Goal: Find specific page/section: Find specific page/section

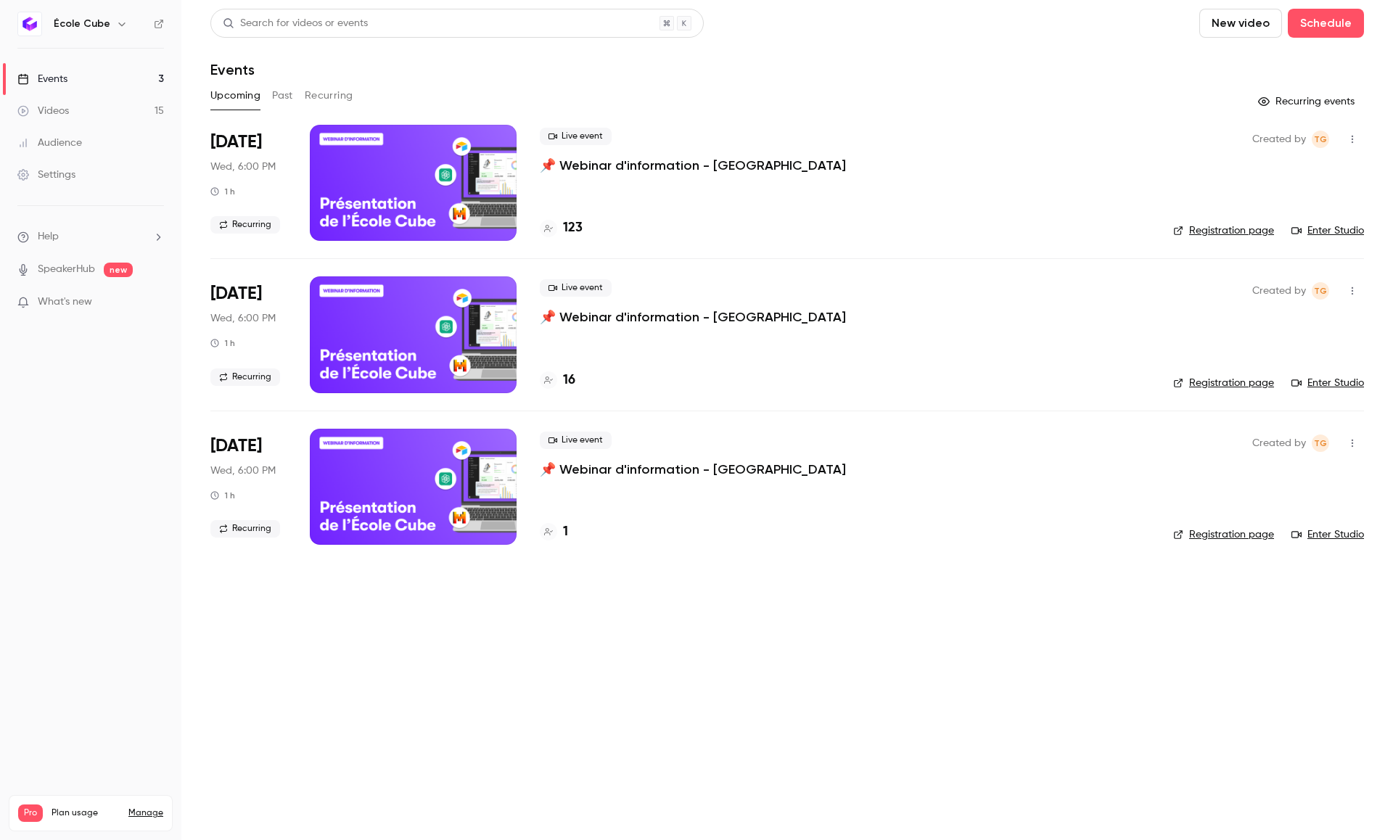
click at [571, 226] on h4 "123" at bounding box center [573, 228] width 20 height 20
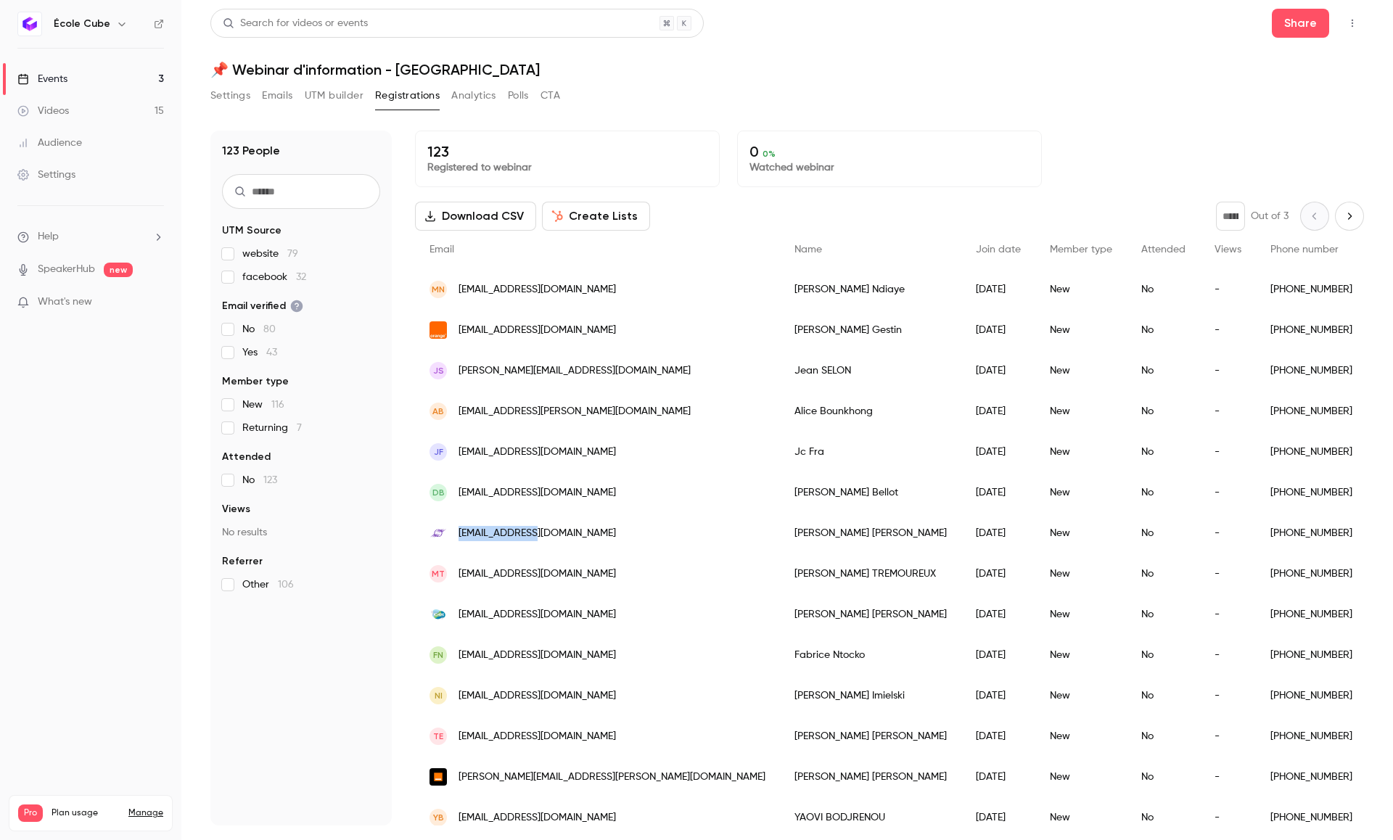
drag, startPoint x: 542, startPoint y: 541, endPoint x: 453, endPoint y: 541, distance: 89.3
click at [453, 541] on div "[EMAIL_ADDRESS][DOMAIN_NAME]" at bounding box center [597, 533] width 365 height 41
copy span "[EMAIL_ADDRESS][DOMAIN_NAME]"
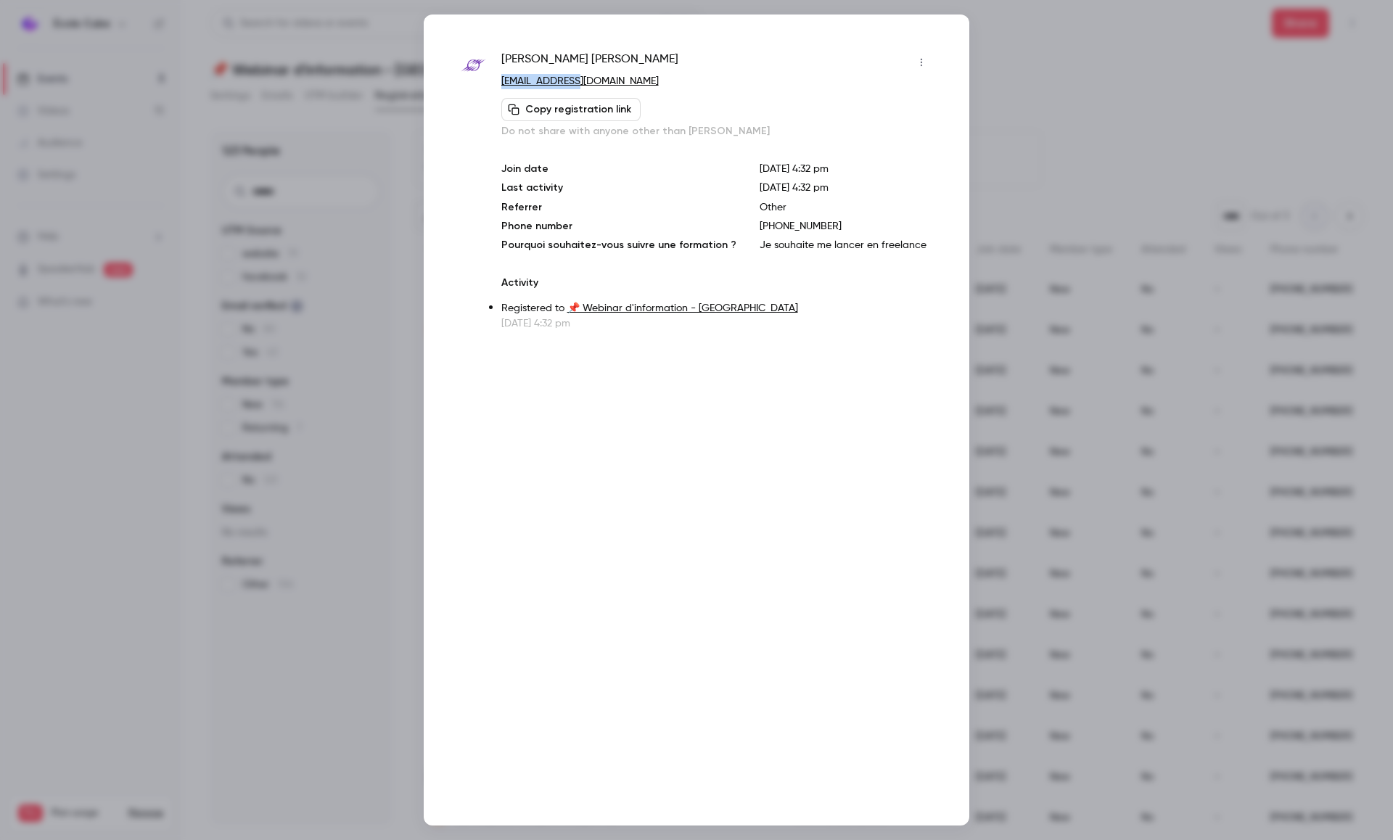
drag, startPoint x: 584, startPoint y: 78, endPoint x: 495, endPoint y: 86, distance: 89.6
click at [495, 86] on div "[PERSON_NAME] [EMAIL_ADDRESS][DOMAIN_NAME] Copy registration link Do not share …" at bounding box center [696, 191] width 473 height 280
copy link "[EMAIL_ADDRESS][DOMAIN_NAME]"
click at [1052, 83] on div at bounding box center [696, 420] width 1393 height 840
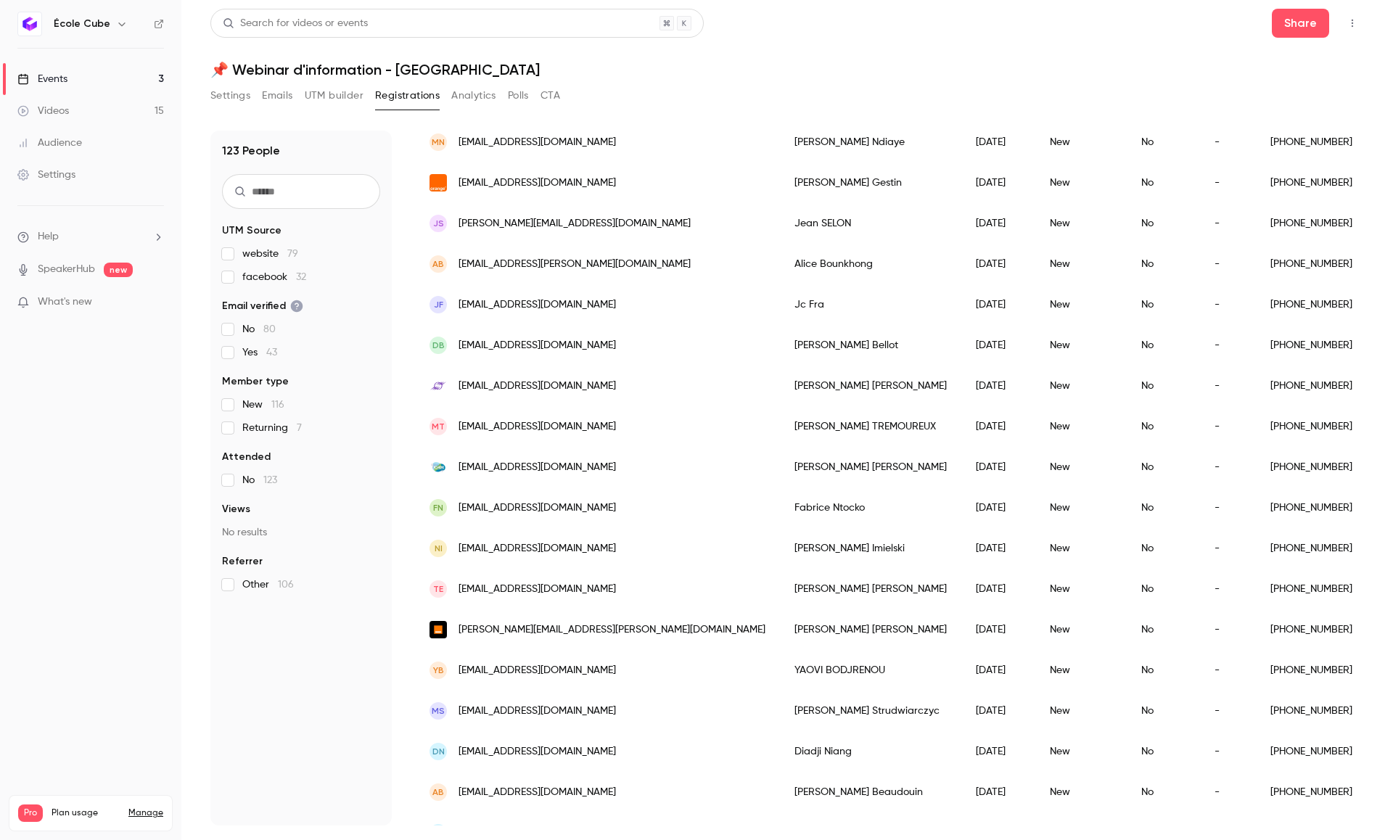
scroll to position [150, 0]
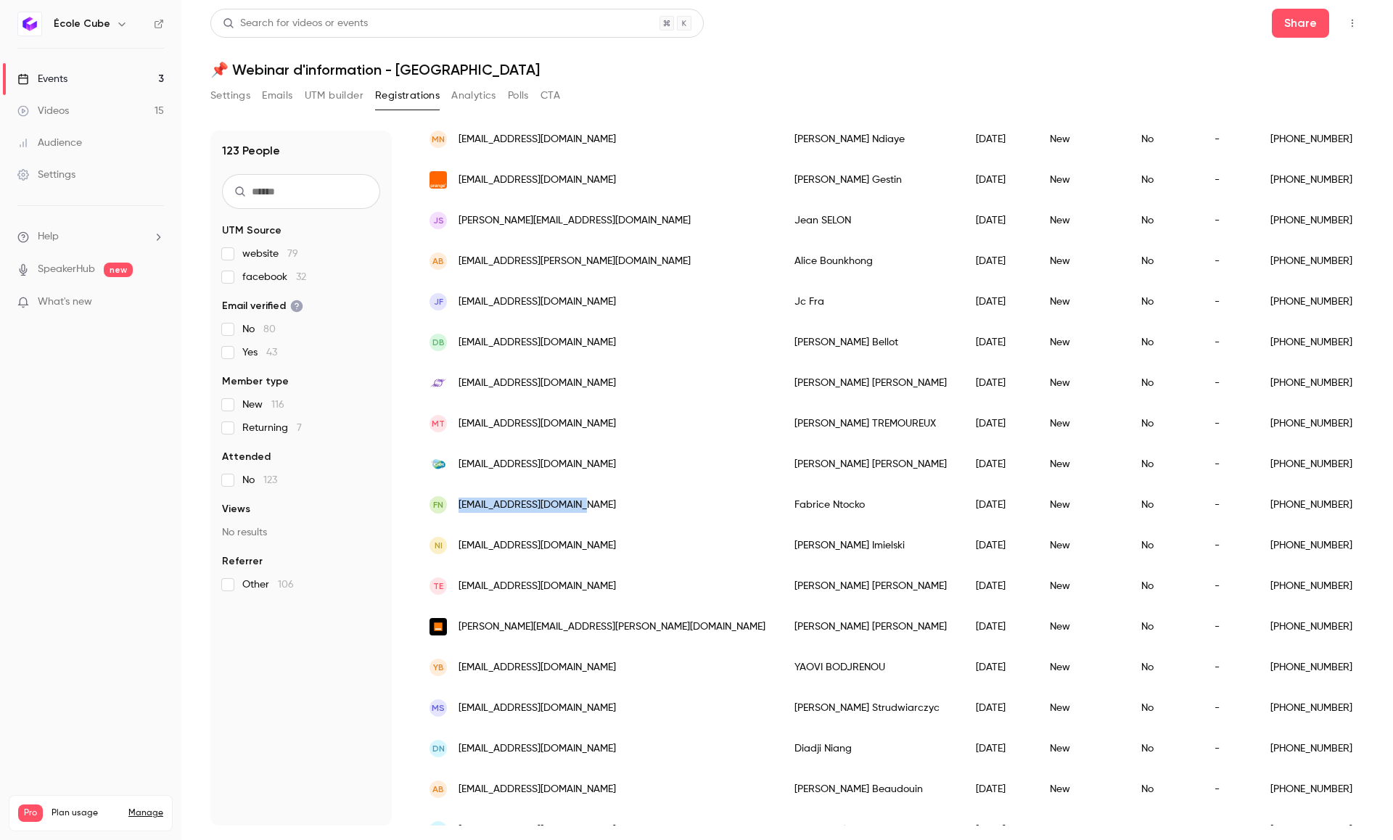
drag, startPoint x: 591, startPoint y: 510, endPoint x: 459, endPoint y: 509, distance: 132.8
click at [459, 509] on div "FN [EMAIL_ADDRESS][DOMAIN_NAME]" at bounding box center [597, 505] width 365 height 41
copy span "[EMAIL_ADDRESS][DOMAIN_NAME]"
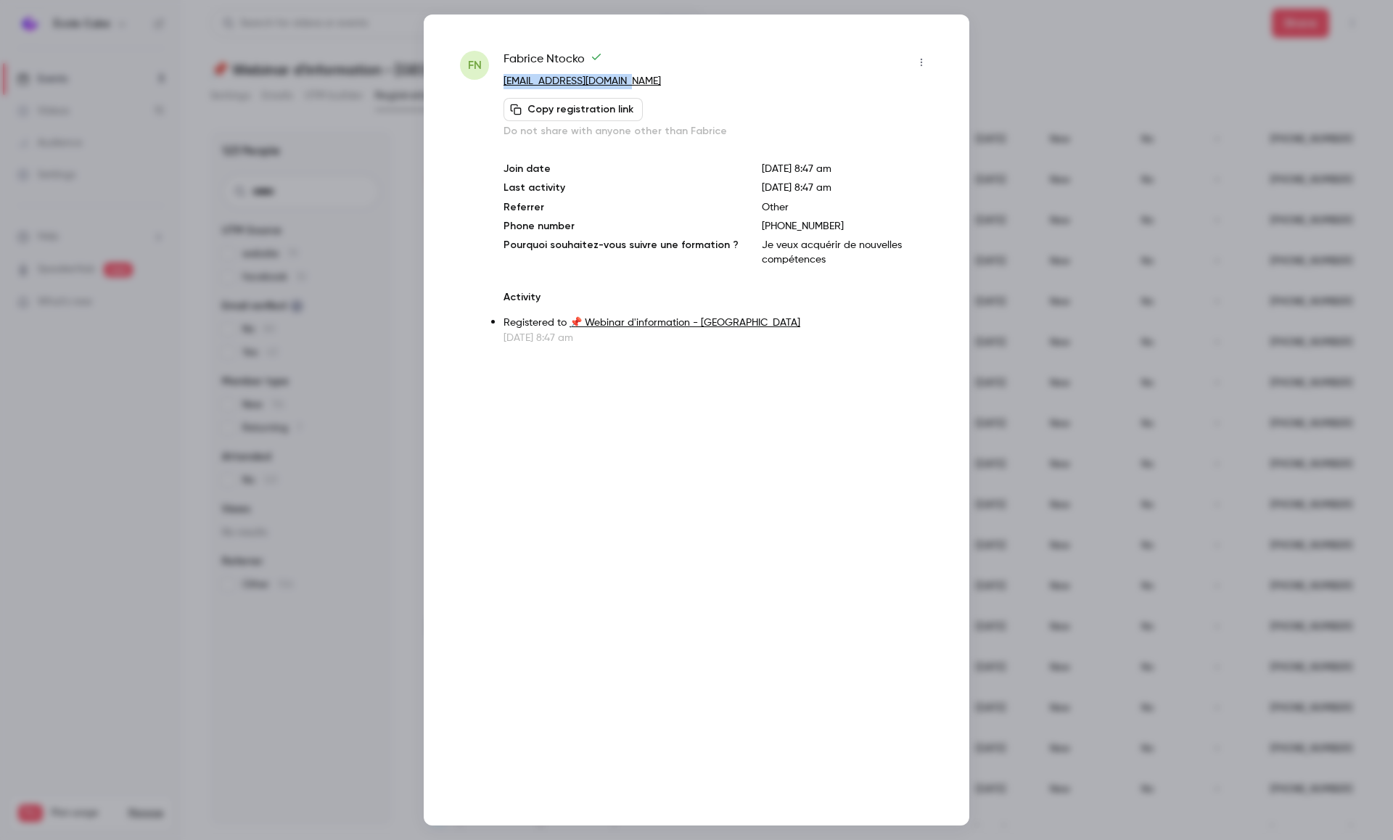
drag, startPoint x: 588, startPoint y: 81, endPoint x: 504, endPoint y: 81, distance: 83.5
click at [504, 81] on p "[EMAIL_ADDRESS][DOMAIN_NAME]" at bounding box center [719, 81] width 430 height 15
copy link "[EMAIL_ADDRESS][DOMAIN_NAME]"
click at [305, 182] on div at bounding box center [696, 420] width 1393 height 840
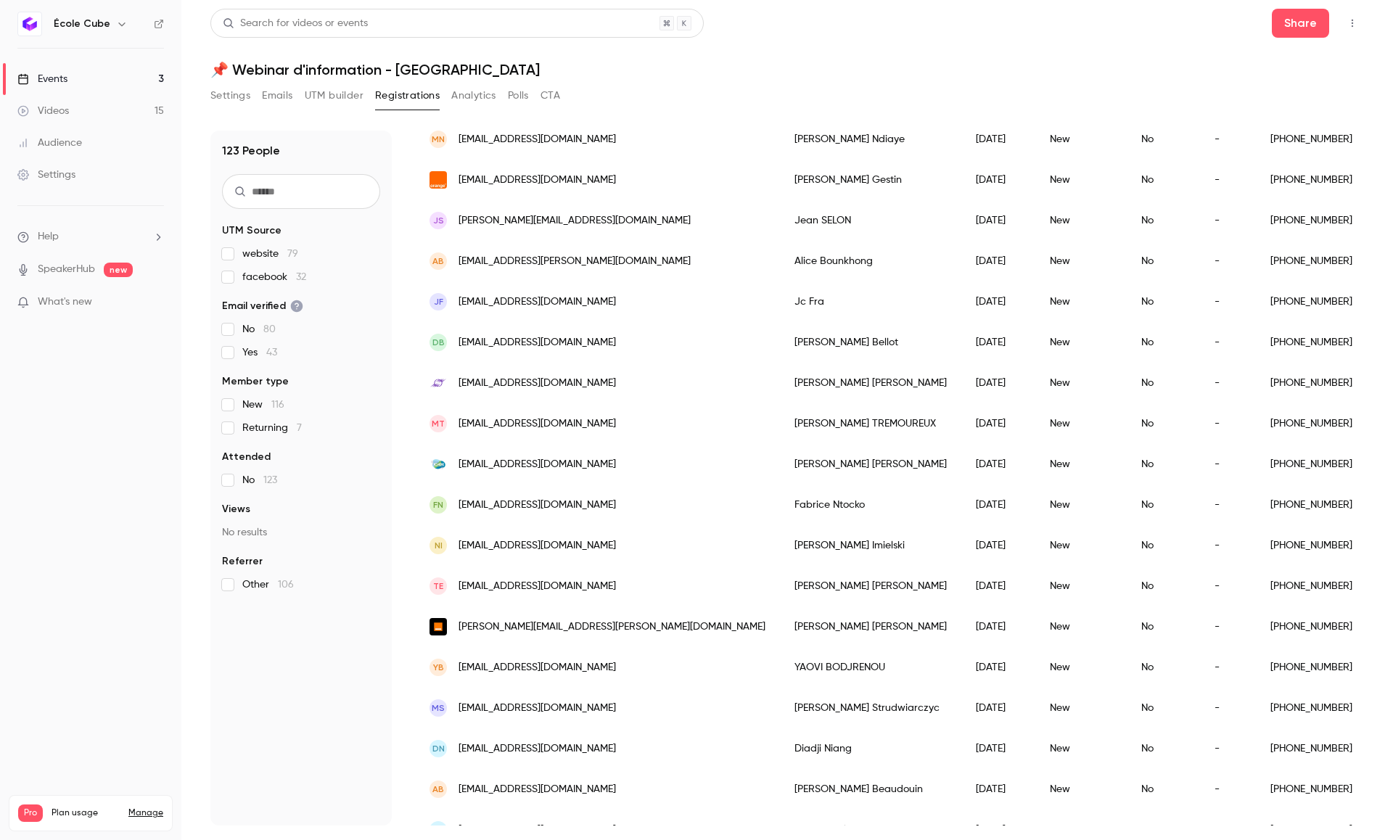
click at [97, 143] on link "Audience" at bounding box center [90, 143] width 181 height 32
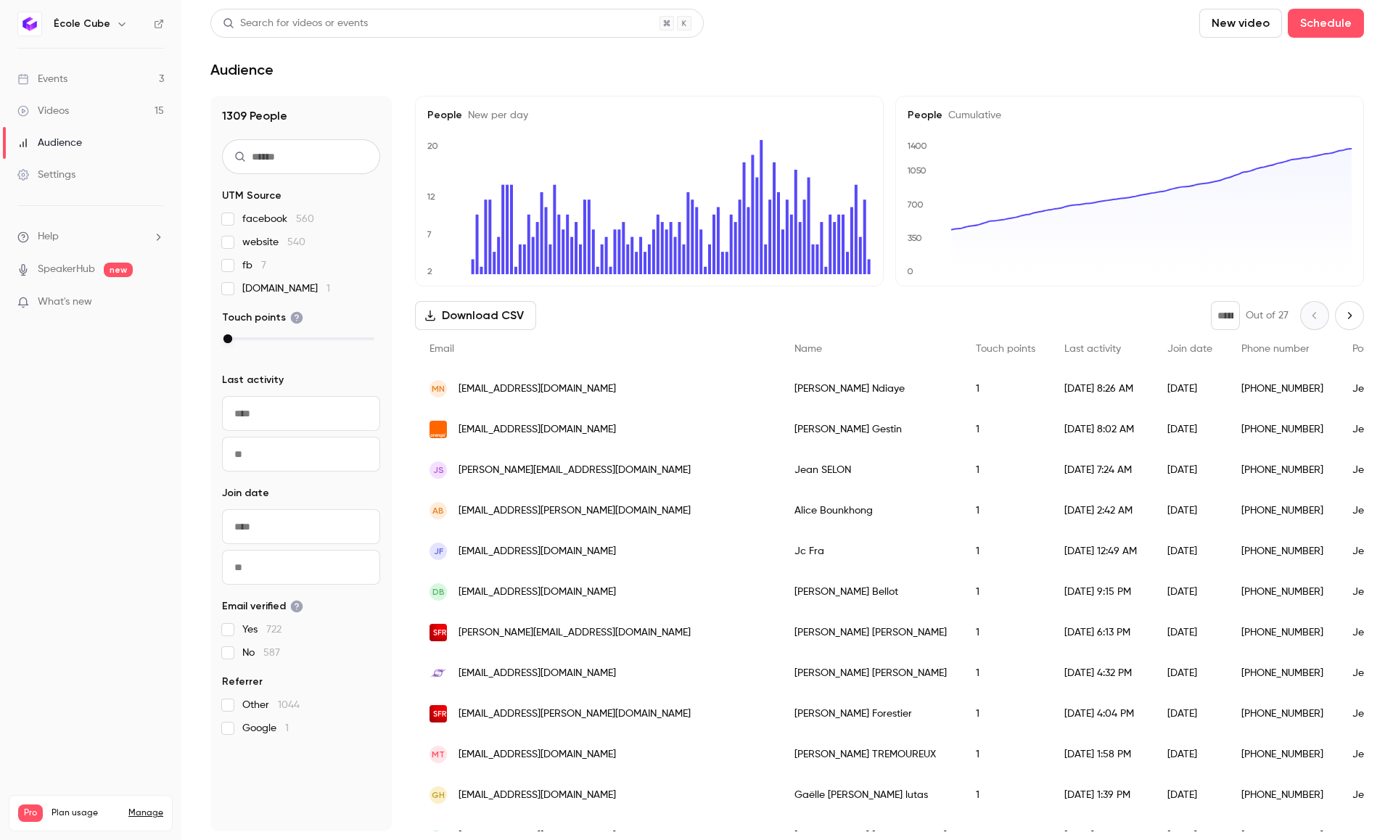
click at [260, 523] on input "text" at bounding box center [301, 526] width 158 height 35
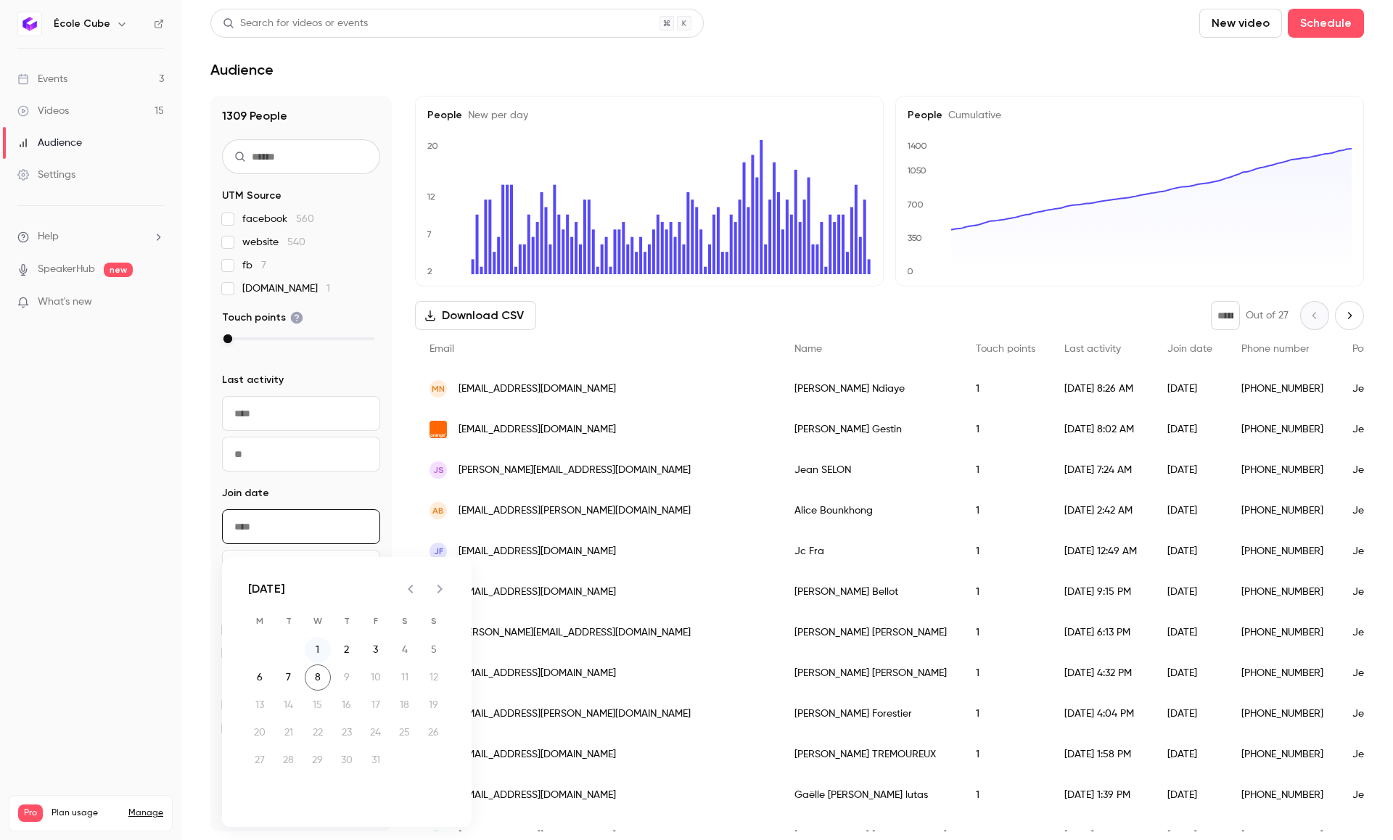
click at [317, 642] on button "1" at bounding box center [318, 650] width 26 height 26
type input "**********"
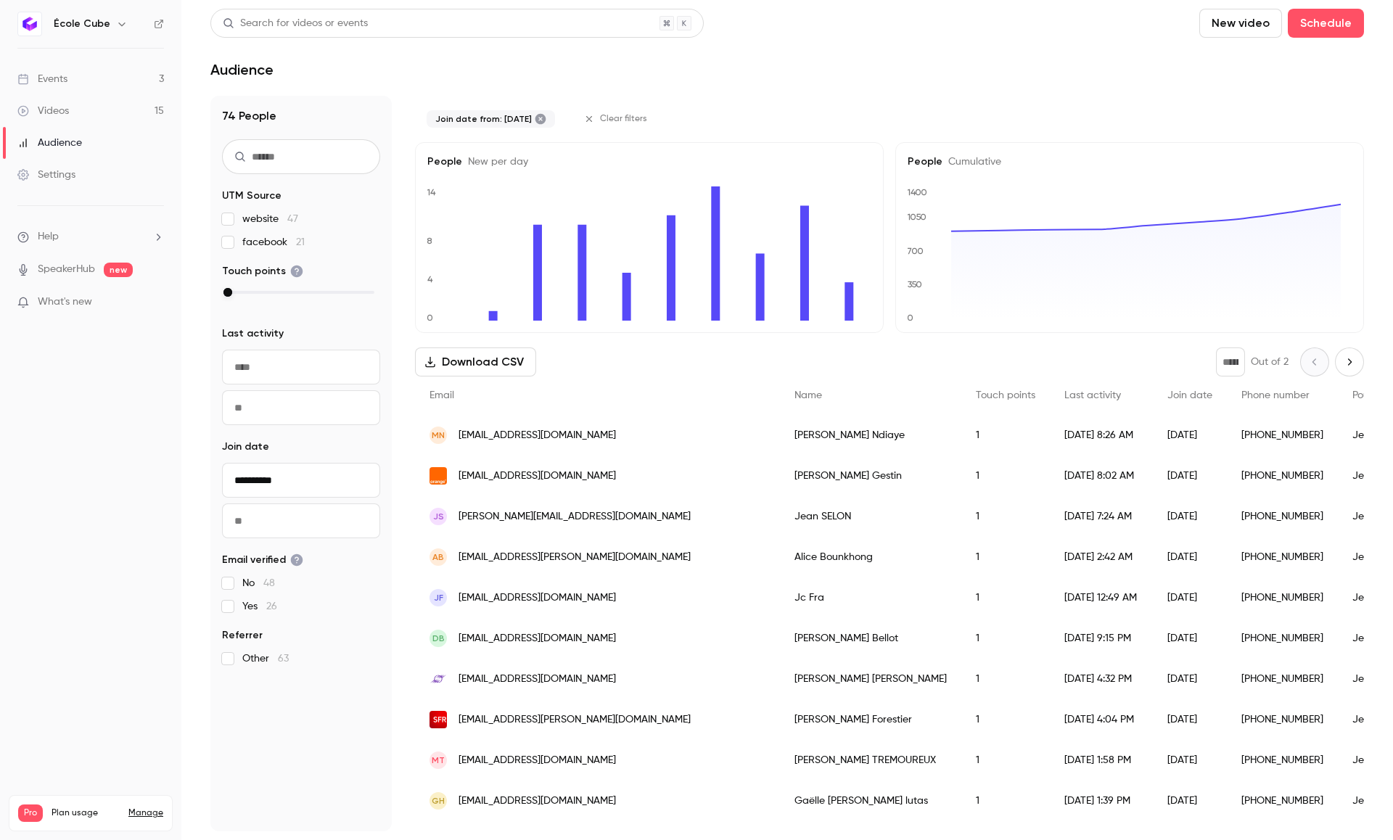
click at [304, 528] on input "text" at bounding box center [301, 521] width 158 height 35
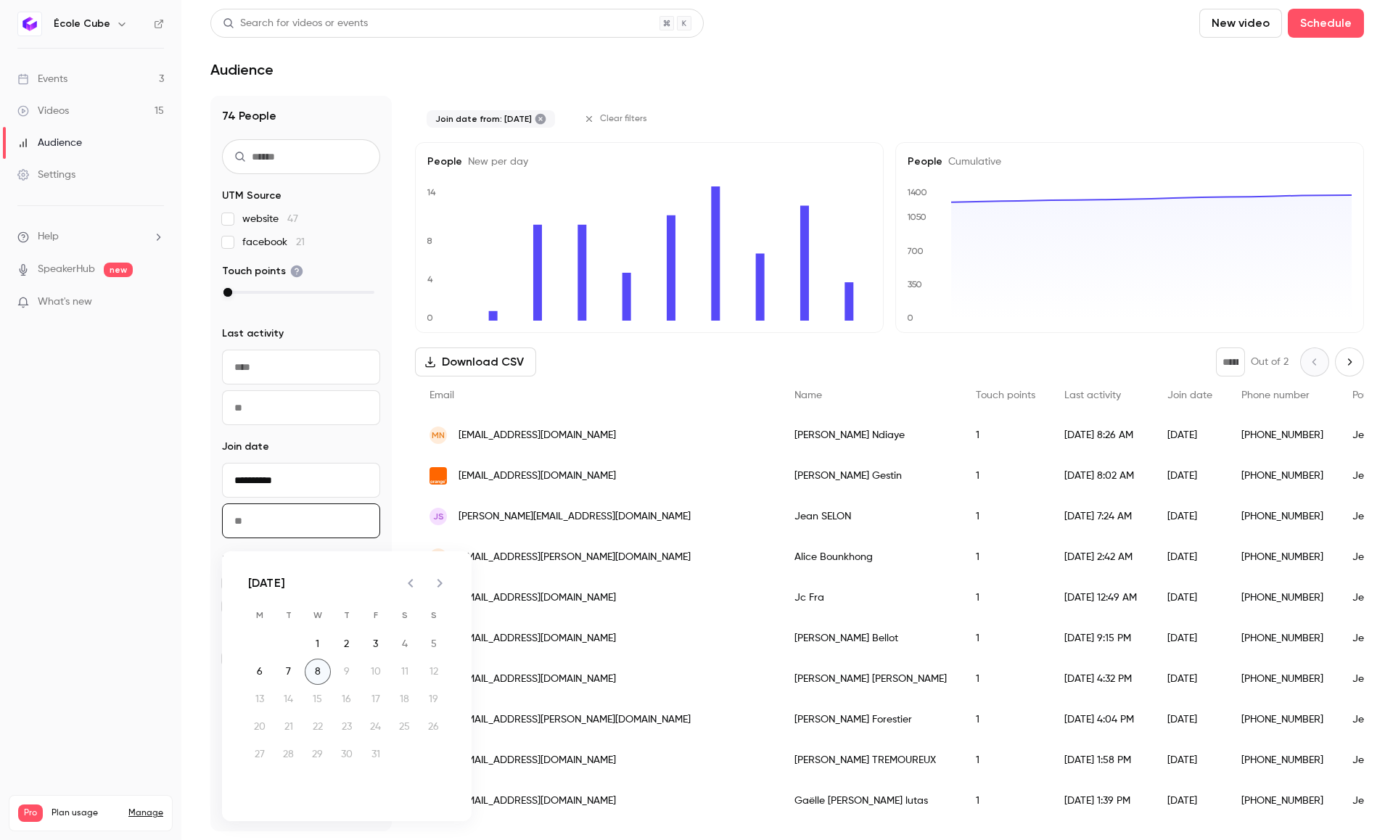
click at [318, 668] on button "8" at bounding box center [318, 672] width 26 height 26
type input "**********"
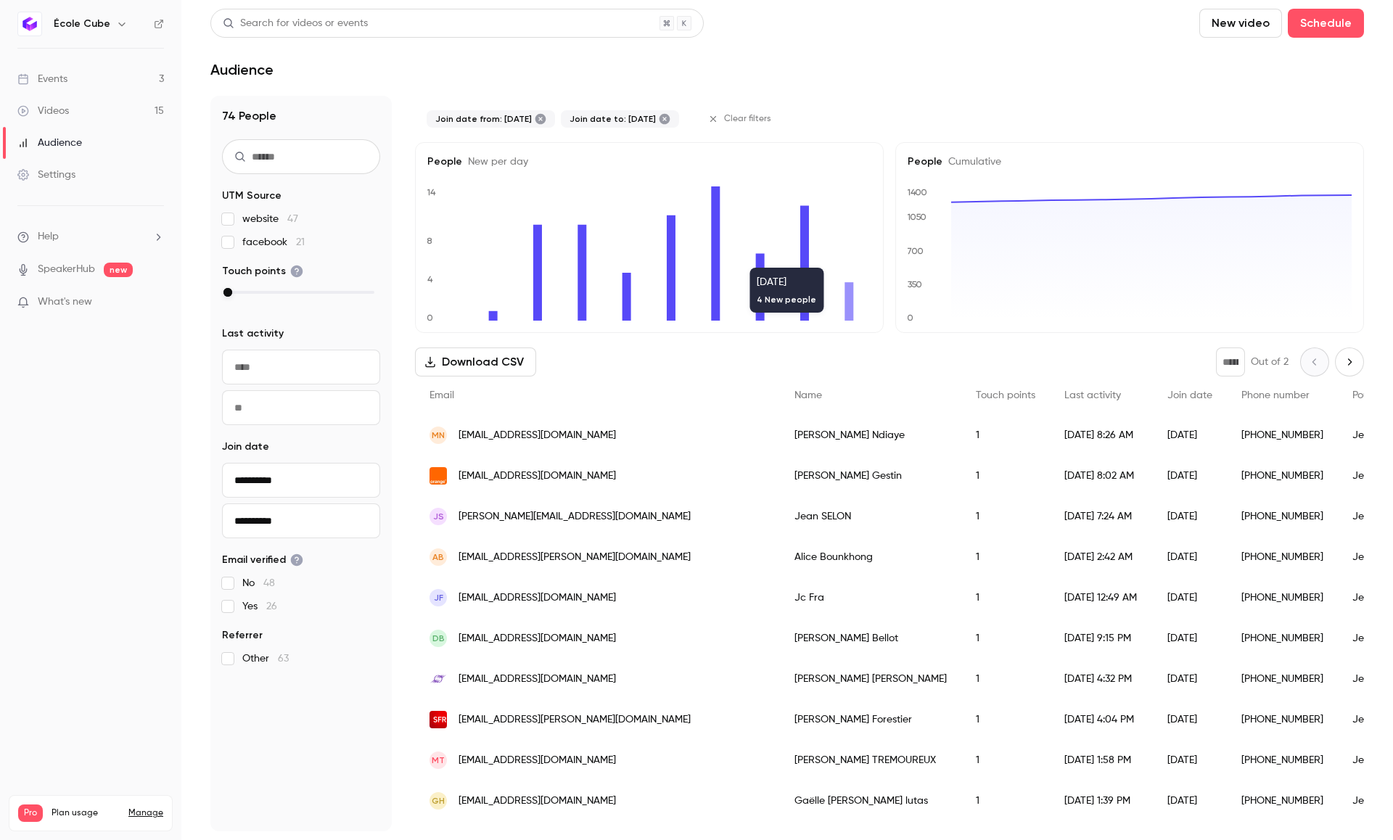
click at [272, 488] on input "**********" at bounding box center [301, 480] width 158 height 35
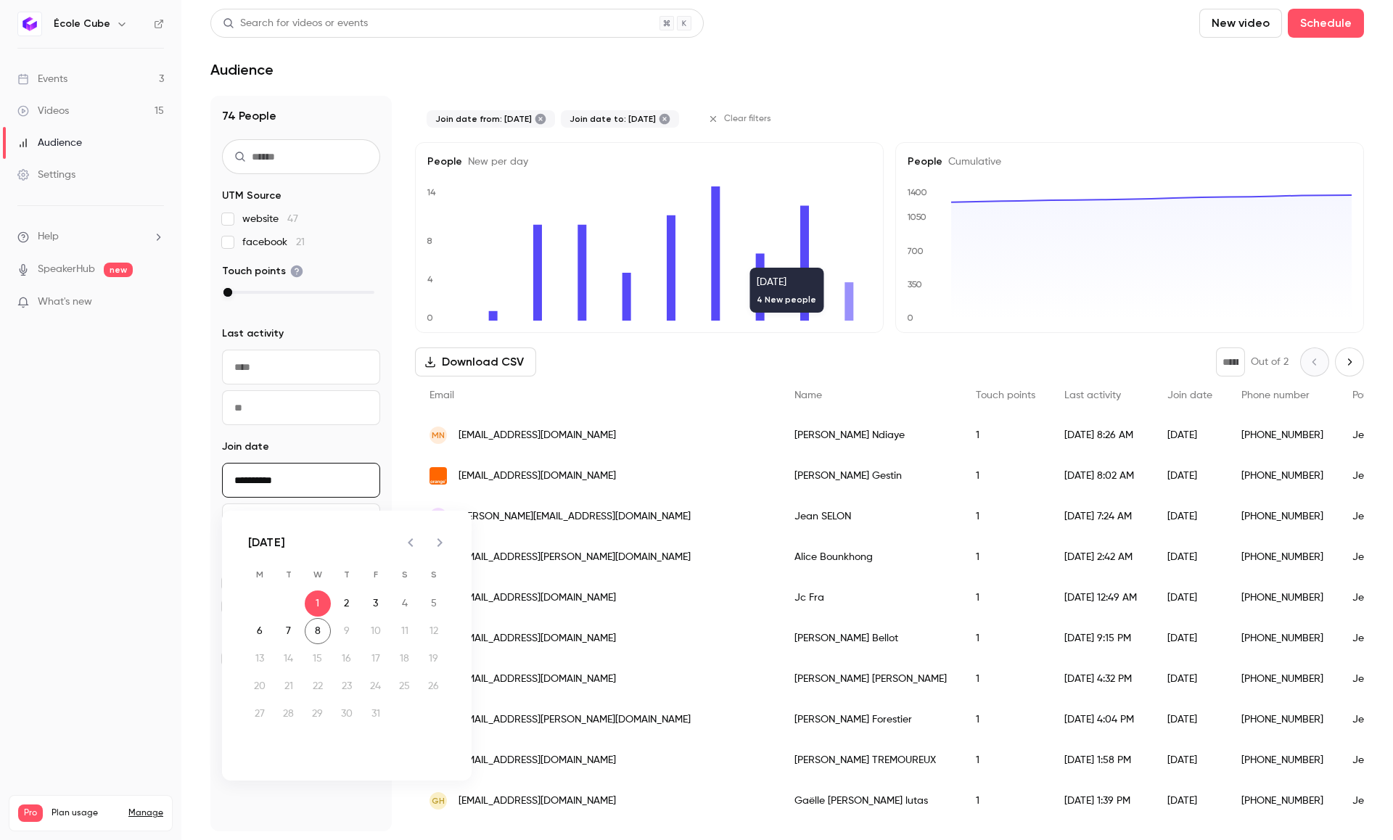
click at [409, 544] on icon "Previous month" at bounding box center [410, 542] width 17 height 17
click at [255, 599] on button "1" at bounding box center [260, 604] width 26 height 26
type input "**********"
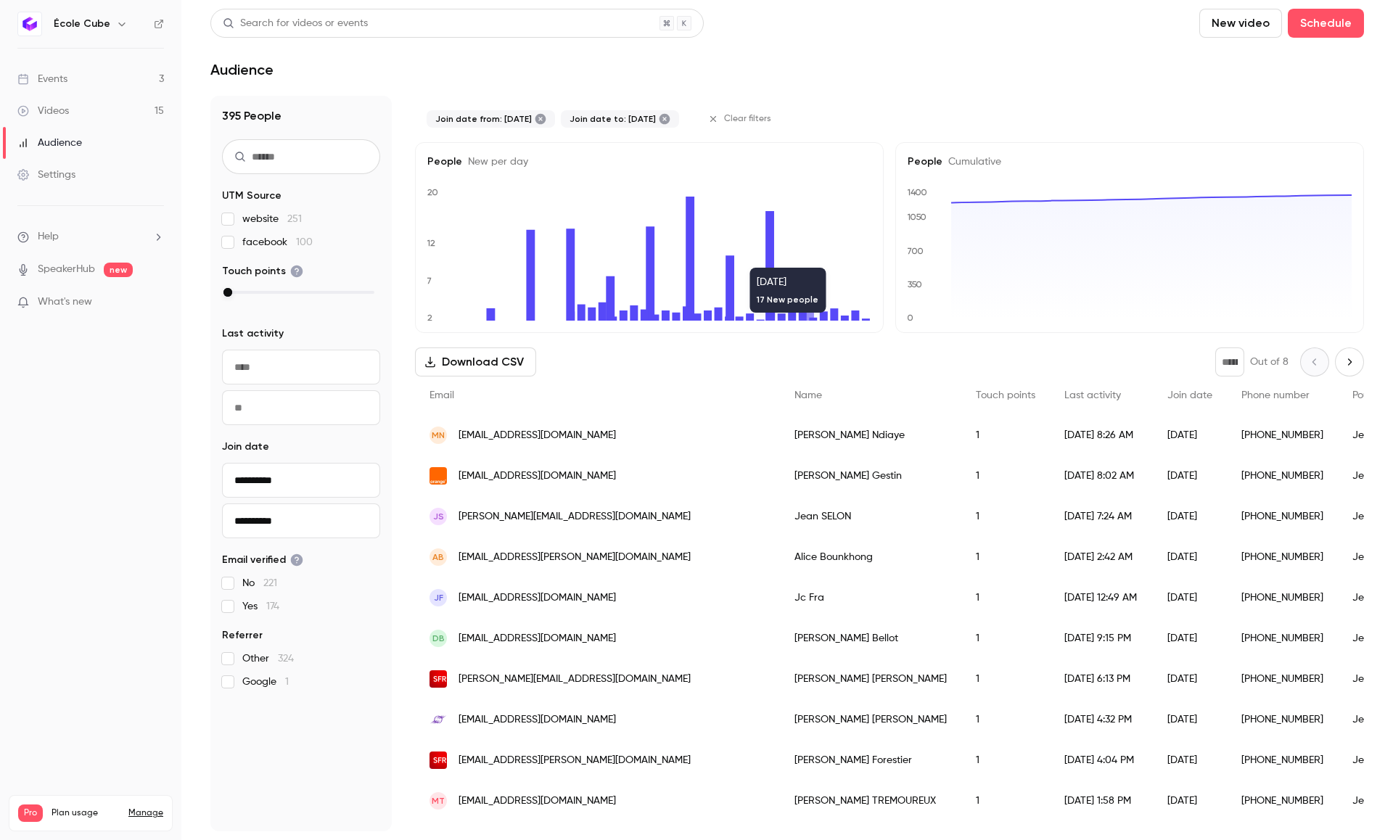
click at [267, 536] on input "**********" at bounding box center [301, 521] width 158 height 35
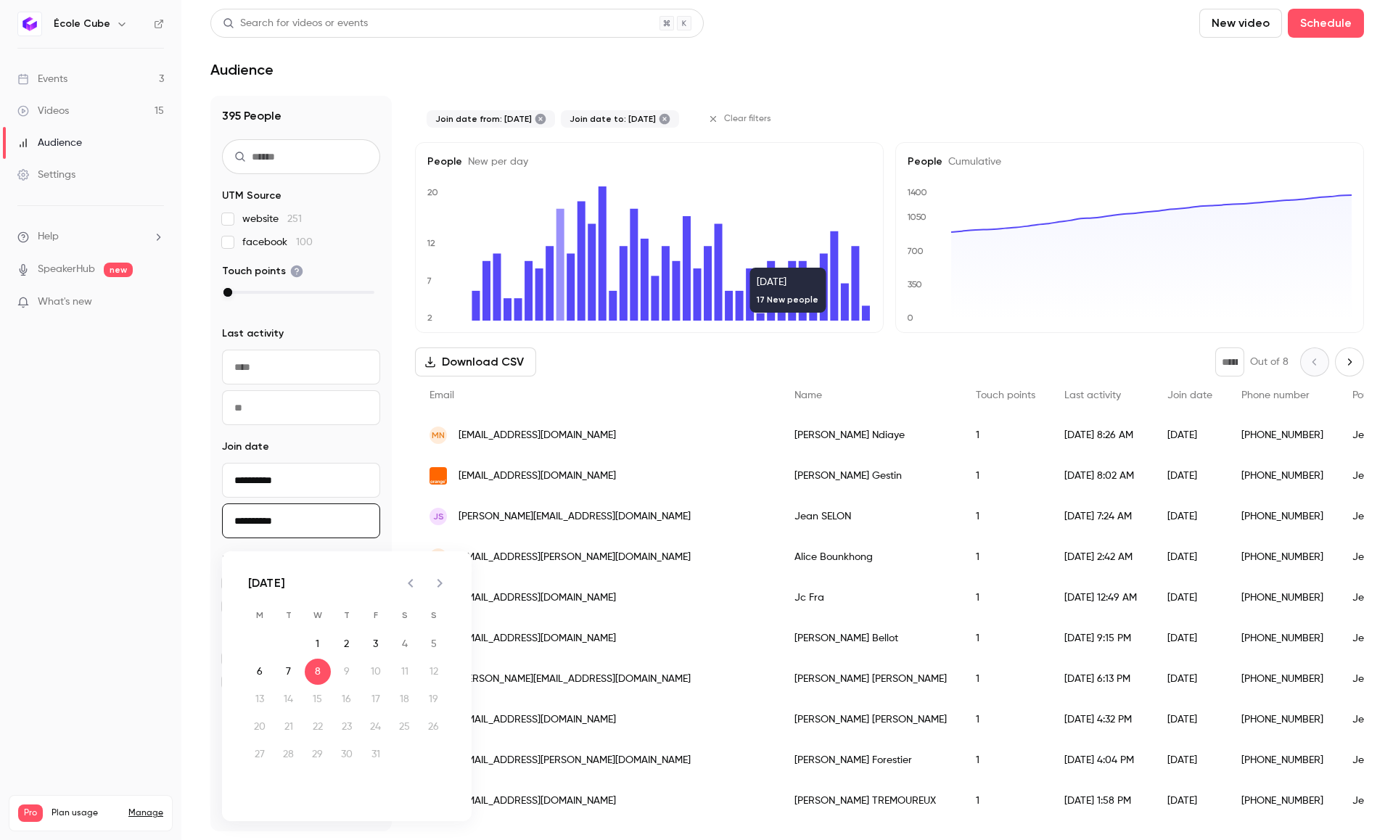
click at [409, 586] on icon "Previous month" at bounding box center [410, 583] width 17 height 17
click at [288, 748] on button "30" at bounding box center [289, 755] width 26 height 26
type input "**********"
